Goal: Task Accomplishment & Management: Manage account settings

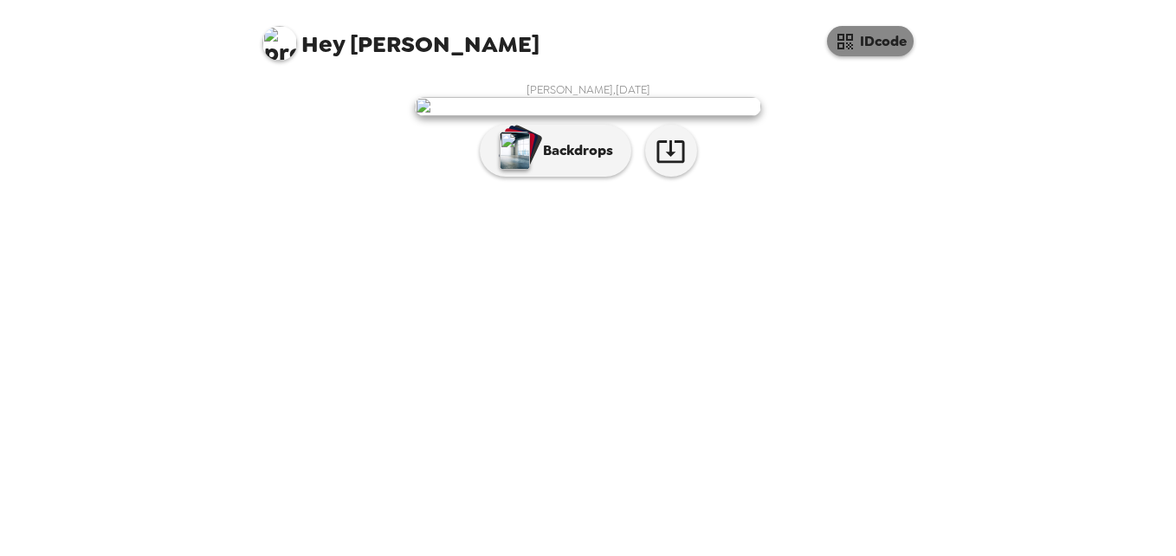
click at [878, 41] on button "IDcode" at bounding box center [870, 41] width 87 height 30
